Goal: Task Accomplishment & Management: Complete application form

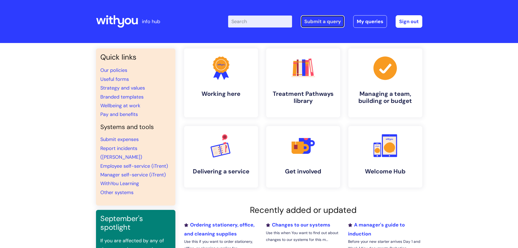
click at [315, 19] on link "Submit a query" at bounding box center [323, 21] width 44 height 13
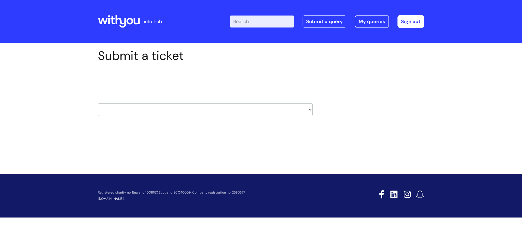
click at [137, 112] on select "HR / People IT and Support Clinical Drug Alerts Finance Accounts Data Support T…" at bounding box center [205, 109] width 215 height 13
select select "it_and_support"
click at [98, 103] on select "HR / People IT and Support Clinical Drug Alerts Finance Accounts Data Support T…" at bounding box center [205, 109] width 215 height 13
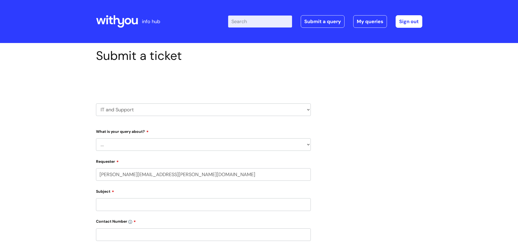
select select "80004157202"
click at [146, 145] on select "... Mobile Phone Reset & MFA Accounts, Starters and Leavers IT Hardware issue I…" at bounding box center [203, 144] width 215 height 13
select select "IT Hardware issue"
click at [96, 138] on select "... Mobile Phone Reset & MFA Accounts, Starters and Leavers IT Hardware issue I…" at bounding box center [203, 144] width 215 height 13
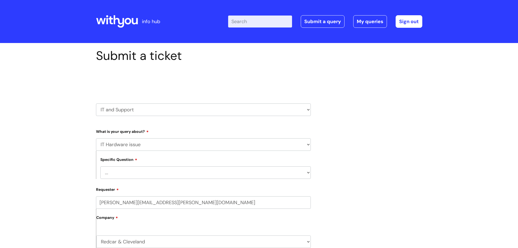
click at [129, 173] on select "... I need a new or replacement ... I’m waiting for new or replacement hardware…" at bounding box center [205, 172] width 210 height 13
select select "Problems with IT equipment in a With You office"
click at [100, 166] on select "... I need a new or replacement ... I’m waiting for new or replacement hardware…" at bounding box center [205, 172] width 210 height 13
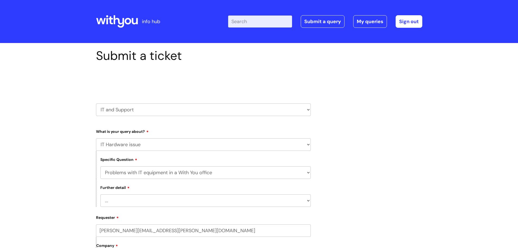
click at [129, 197] on select "... We’ve no internet in our WithYou office We’ve no phones in our WithYou offi…" at bounding box center [205, 200] width 210 height 13
select select "Something else"
click at [100, 194] on select "... We’ve no internet in our WithYou office We’ve no phones in our WithYou offi…" at bounding box center [205, 200] width 210 height 13
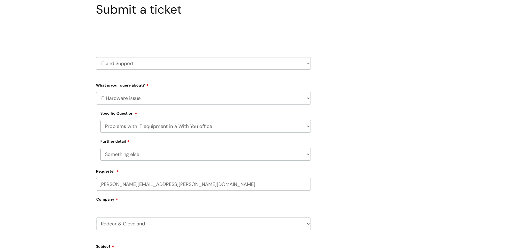
scroll to position [109, 0]
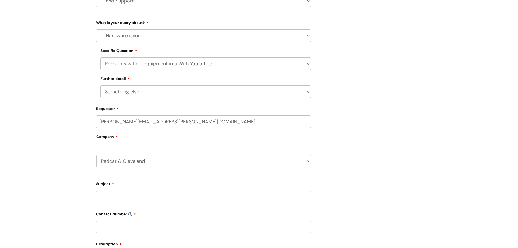
click at [121, 198] on input "Subject" at bounding box center [203, 197] width 215 height 13
type input "RICOH MP C3003"
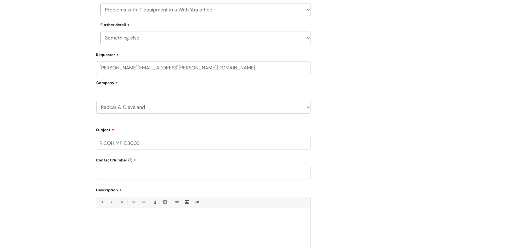
scroll to position [163, 0]
paste input "07816 097693"
type input "07816 097693"
click at [142, 219] on div at bounding box center [203, 229] width 214 height 38
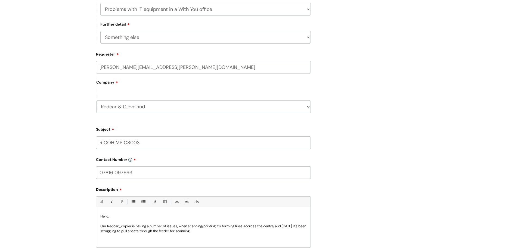
click at [247, 225] on p "Our Redcar_copier is having a number of issues, when scanning/printing it's for…" at bounding box center [203, 228] width 206 height 10
click at [249, 226] on p "Our Redcar_copier is having a number of issues, when scanning/printing it's for…" at bounding box center [203, 228] width 206 height 10
click at [235, 228] on p "Our Redcar_copier is having a number of issues, when scanning/printing it's for…" at bounding box center [203, 228] width 206 height 10
